Goal: Task Accomplishment & Management: Use online tool/utility

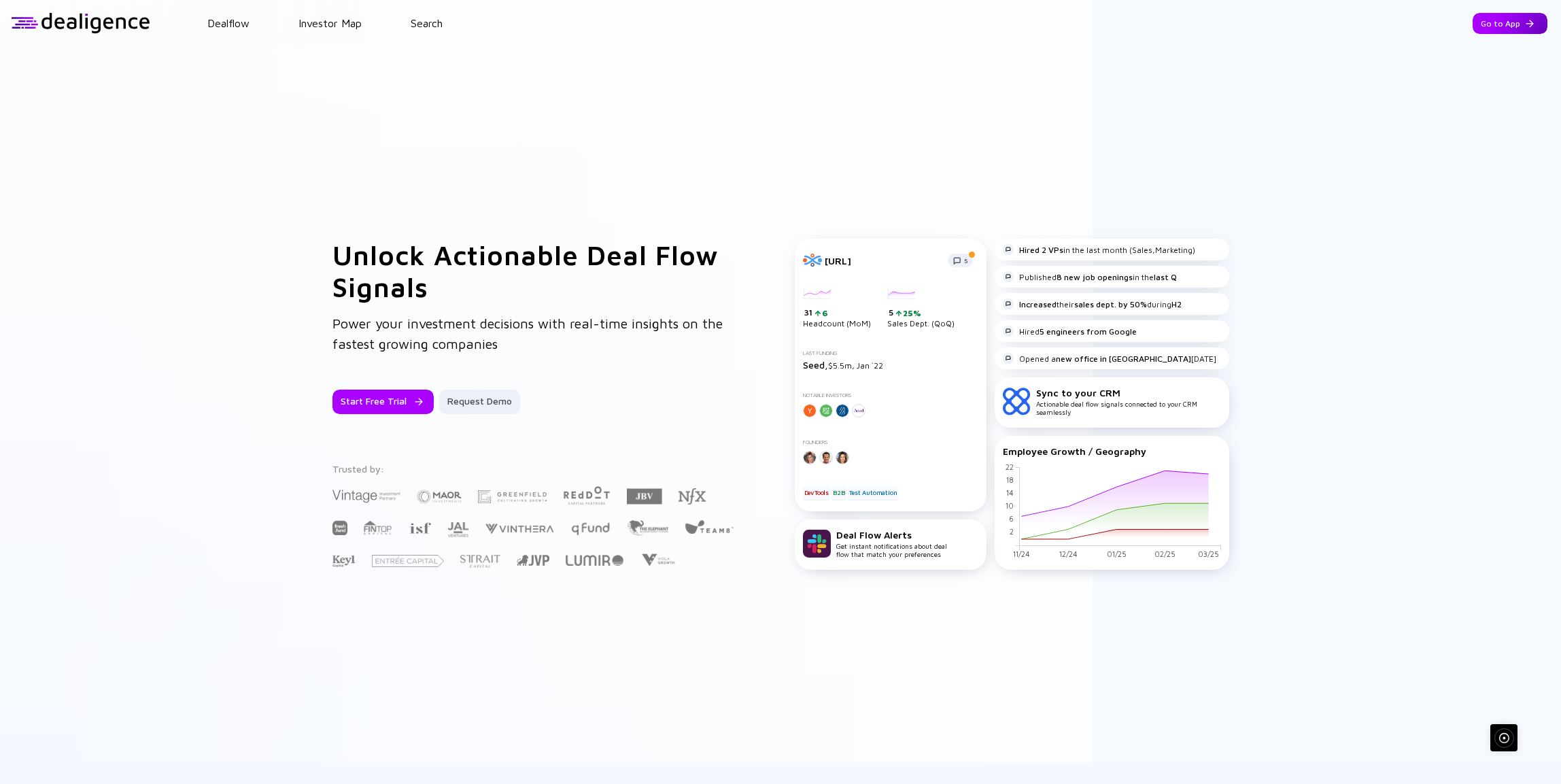
click at [1488, 24] on div "Go to App" at bounding box center [1510, 23] width 75 height 21
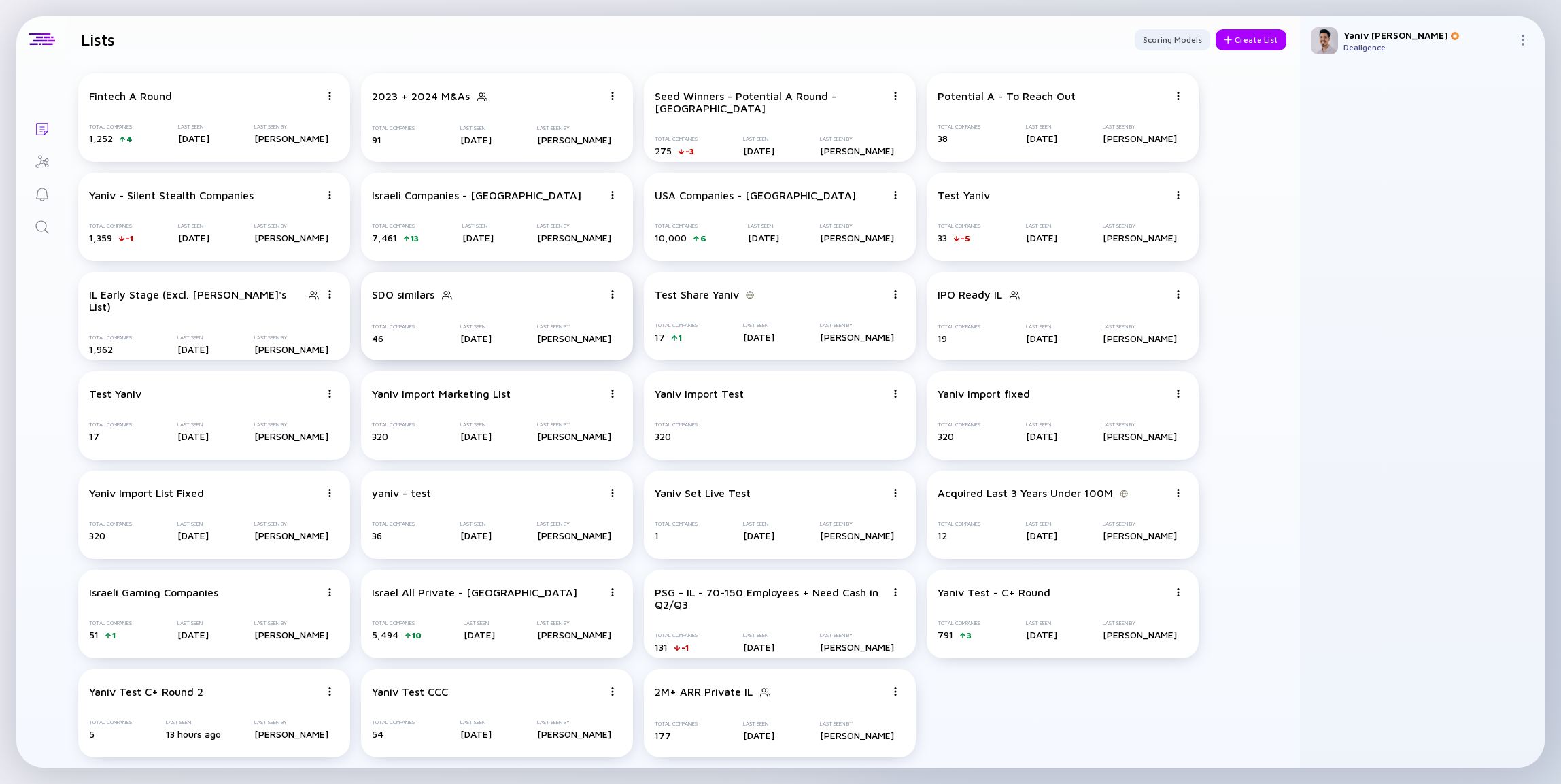
scroll to position [1, 0]
click at [222, 693] on div "Yaniv Test C+ Round 2" at bounding box center [205, 691] width 231 height 13
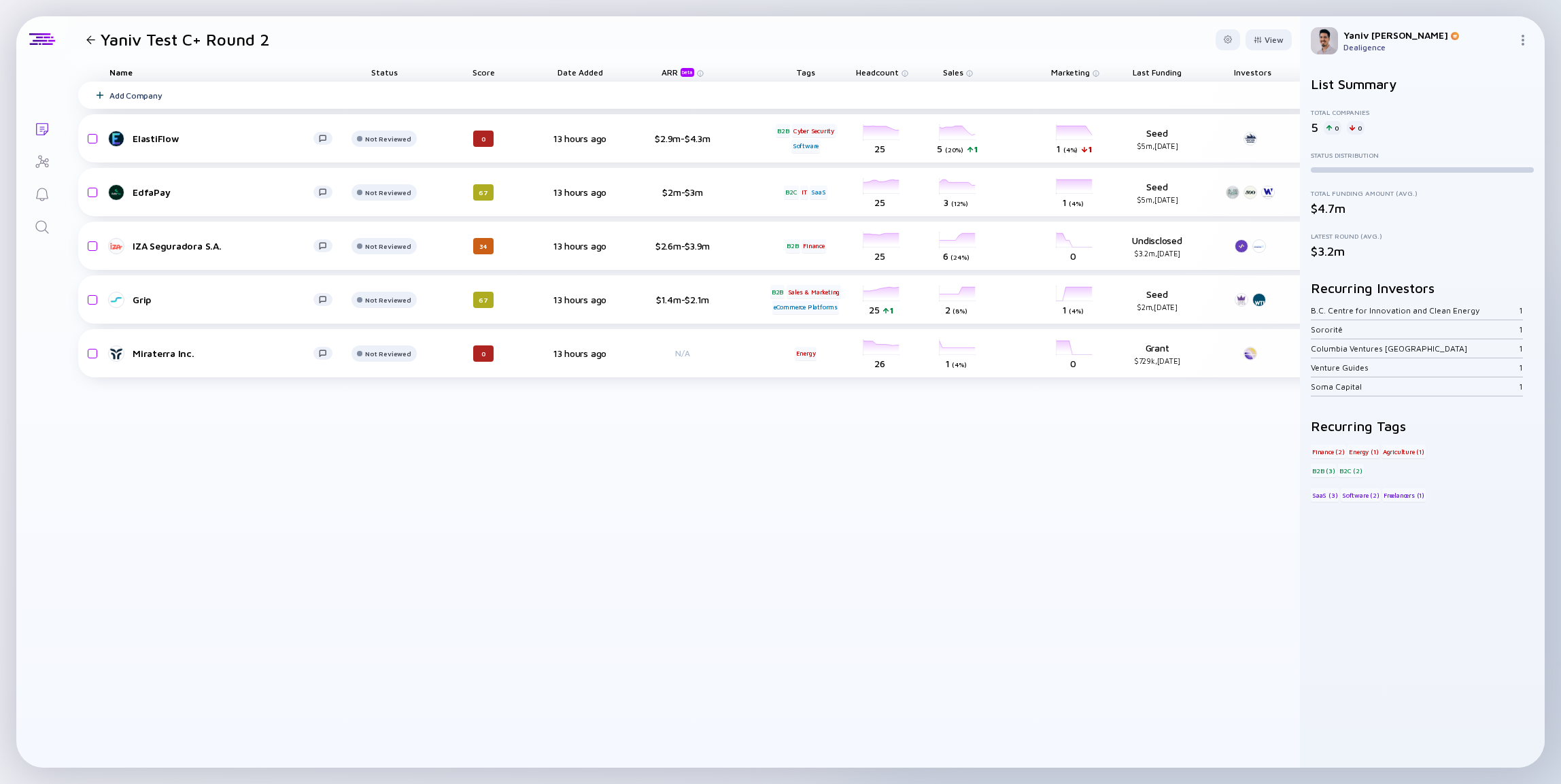
click at [308, 104] on div "Add Company" at bounding box center [704, 95] width 1253 height 27
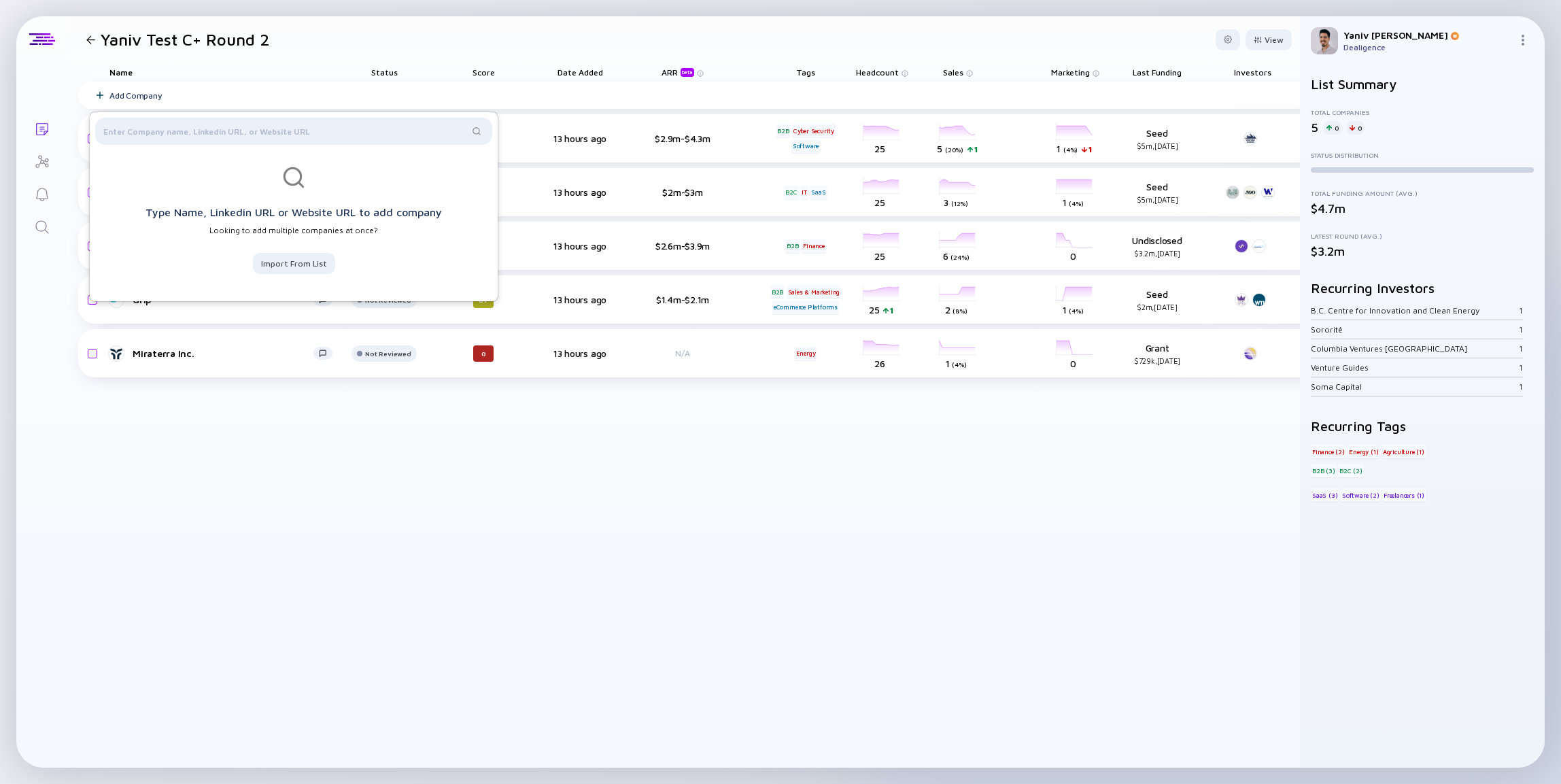
click at [319, 274] on div "Type Name, Linkedin URL or Website URL to add company Looking to add multiple c…" at bounding box center [294, 226] width 408 height 118
click at [315, 263] on div "Import from List" at bounding box center [294, 263] width 83 height 21
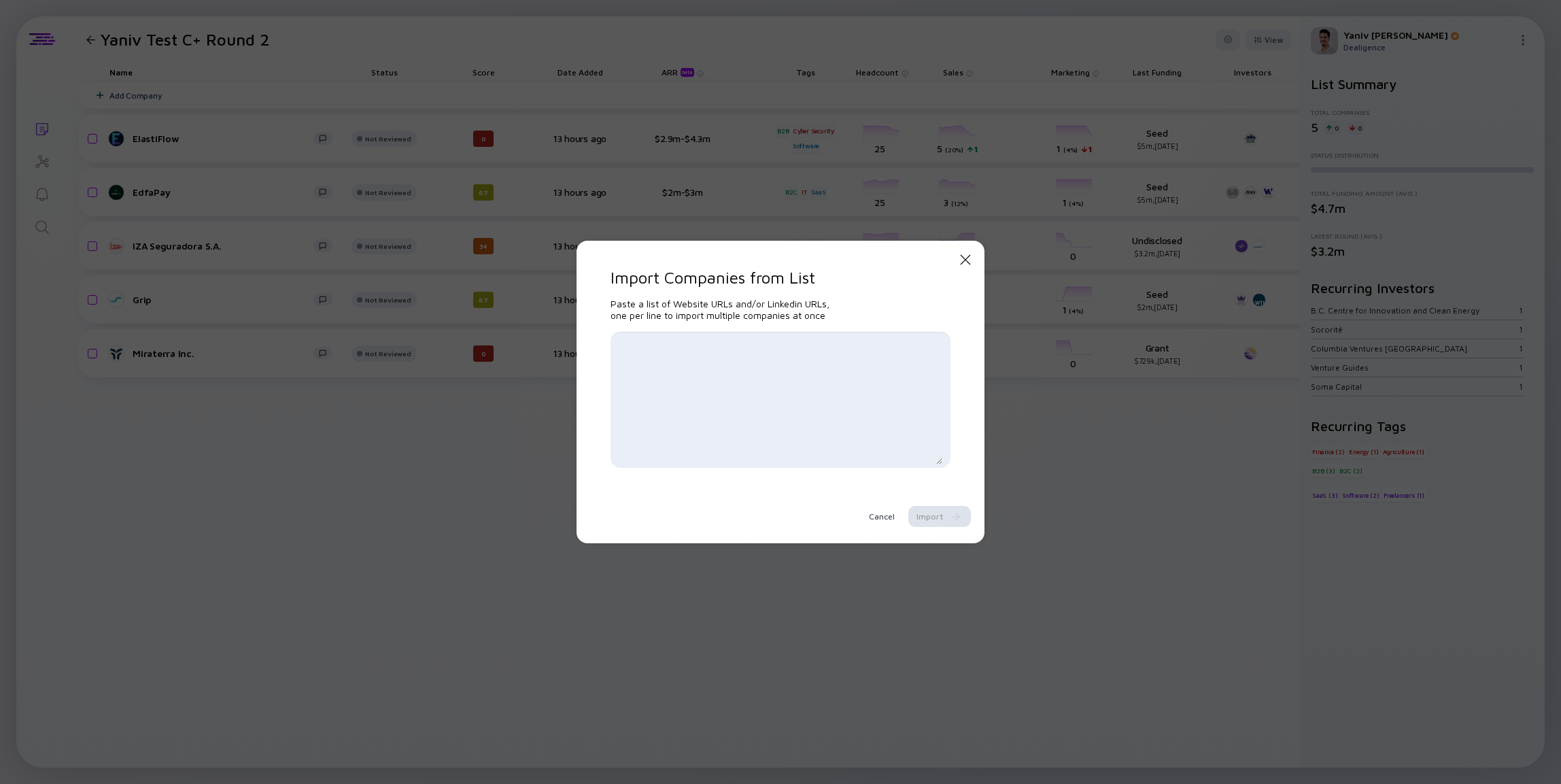
click at [676, 352] on textarea at bounding box center [781, 399] width 323 height 129
paste textarea "[URL][DOMAIN_NAME] [URL][DOMAIN_NAME] [URL][DOMAIN_NAME] [URL][DOMAIN_NAME] [UR…"
click at [761, 389] on textarea "[URL][DOMAIN_NAME] [URL][DOMAIN_NAME] [URL][DOMAIN_NAME] [URL][DOMAIN_NAME] [UR…" at bounding box center [781, 399] width 323 height 129
paste textarea ""[URL].""
type textarea "[URL][DOMAIN_NAME] [URL][DOMAIN_NAME] [URL][DOMAIN_NAME] [URL][DOMAIN_NAME] [UR…"
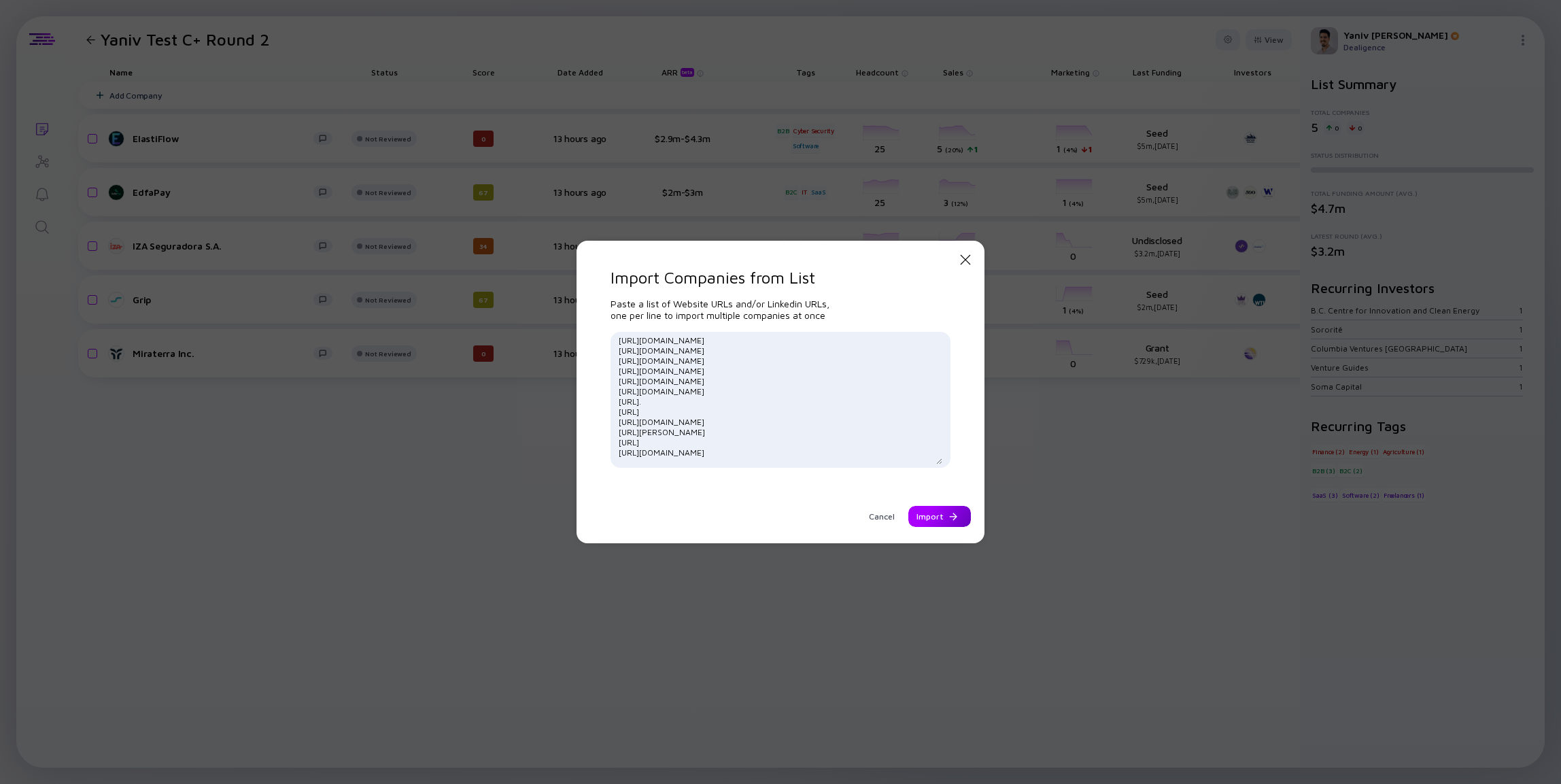
click at [933, 509] on div "Import" at bounding box center [939, 516] width 62 height 21
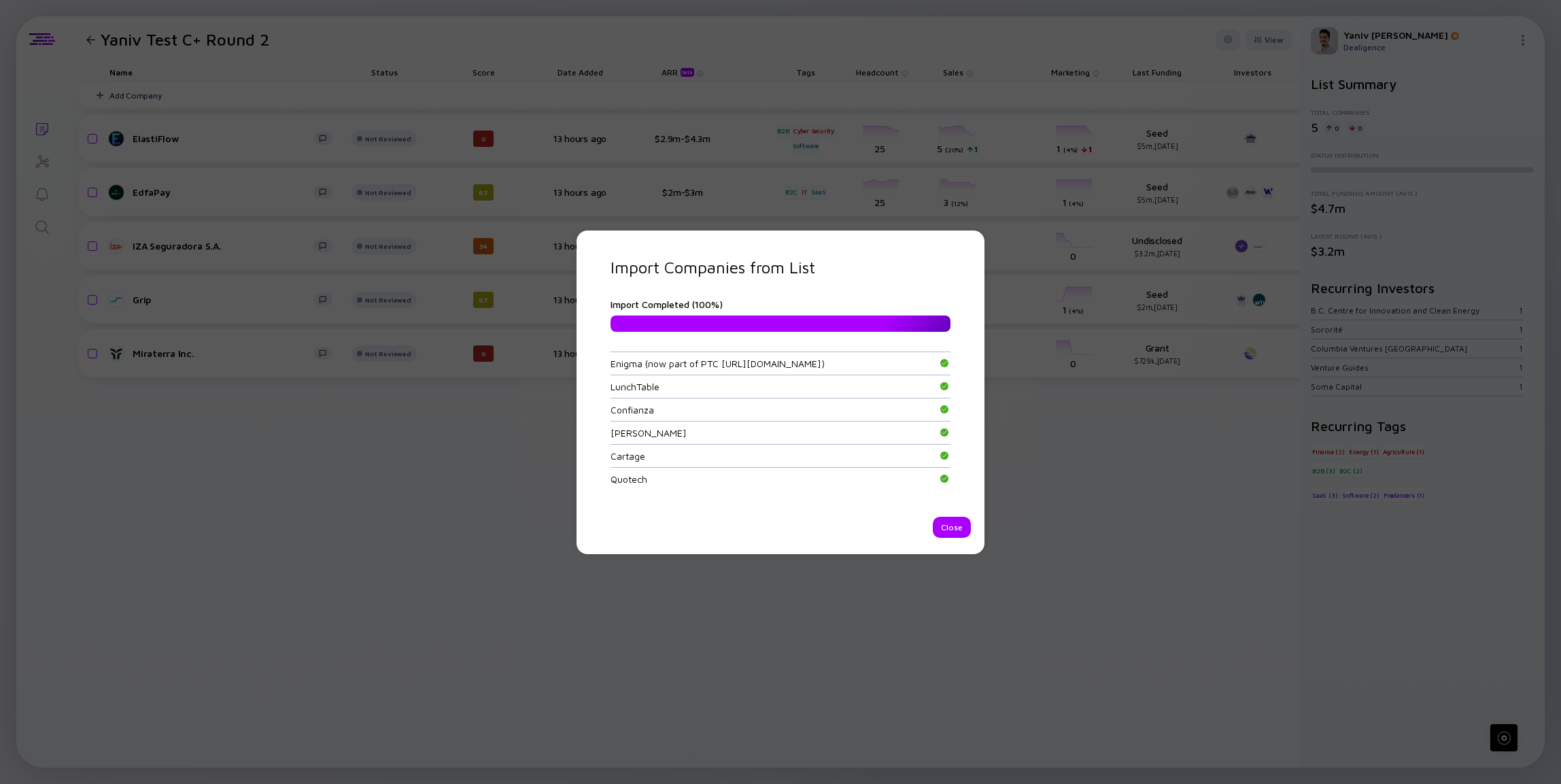
scroll to position [132, 0]
